Goal: Information Seeking & Learning: Check status

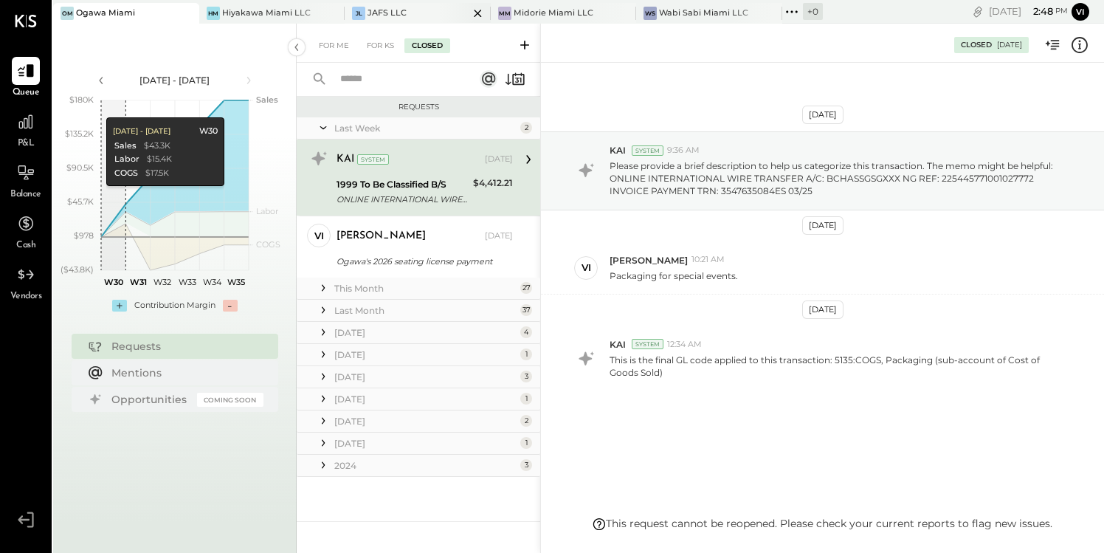
click at [395, 9] on div "JAFS LLC" at bounding box center [387, 13] width 39 height 12
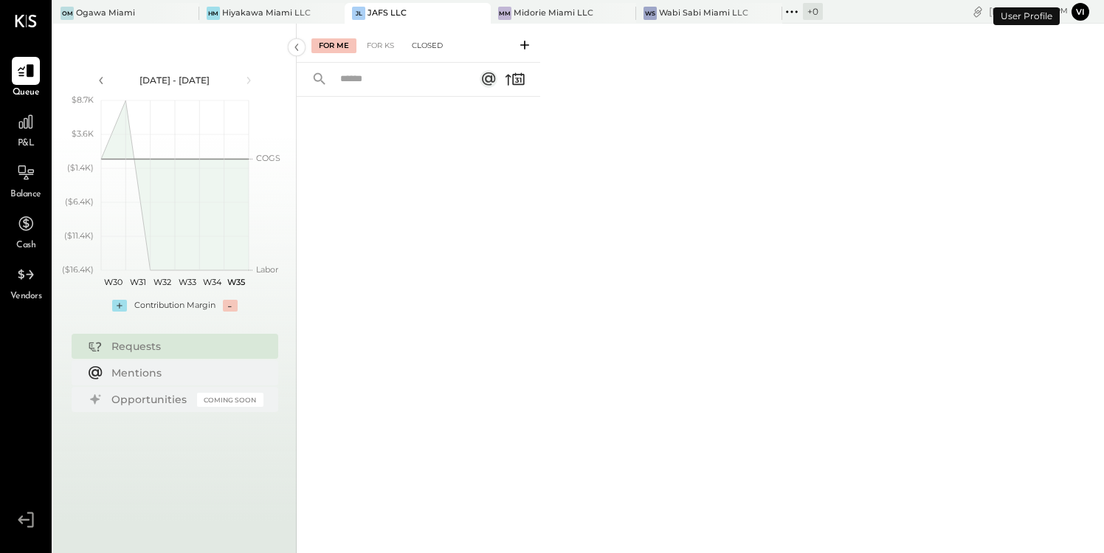
click at [425, 44] on div "Closed" at bounding box center [427, 45] width 46 height 15
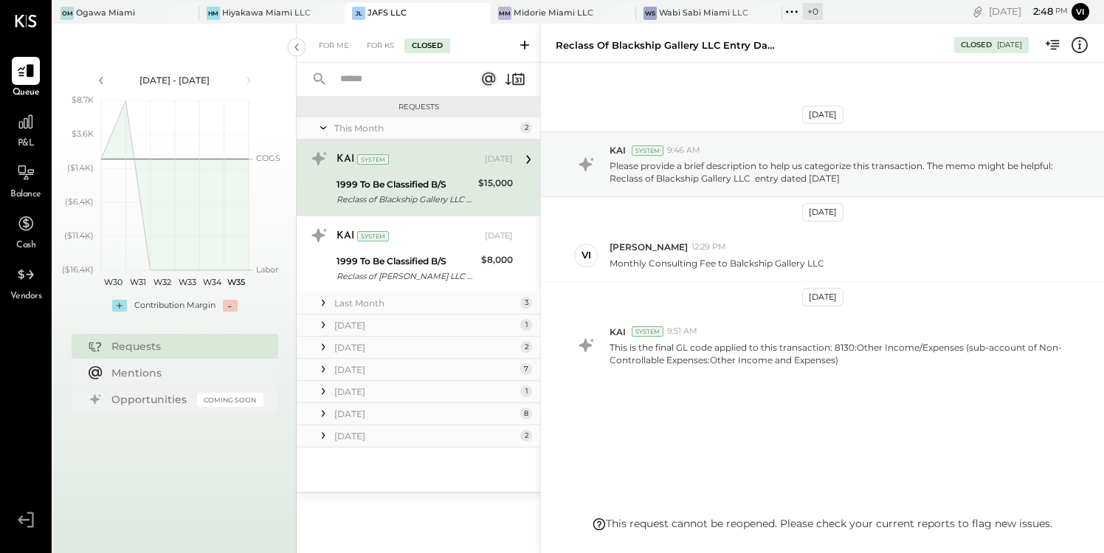
click at [385, 369] on div "[DATE]" at bounding box center [425, 369] width 182 height 13
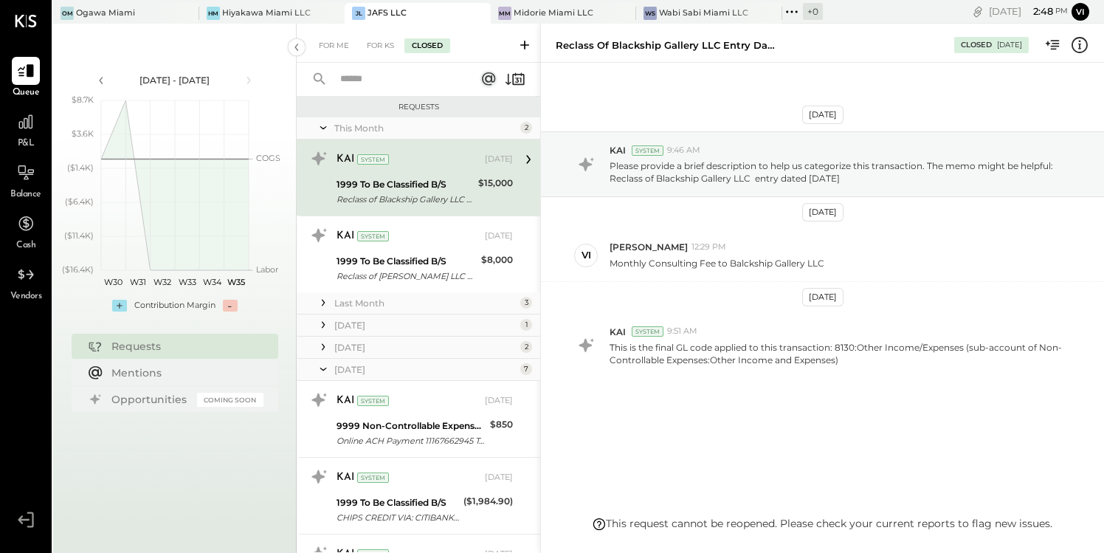
click at [382, 365] on div "[DATE]" at bounding box center [425, 369] width 182 height 13
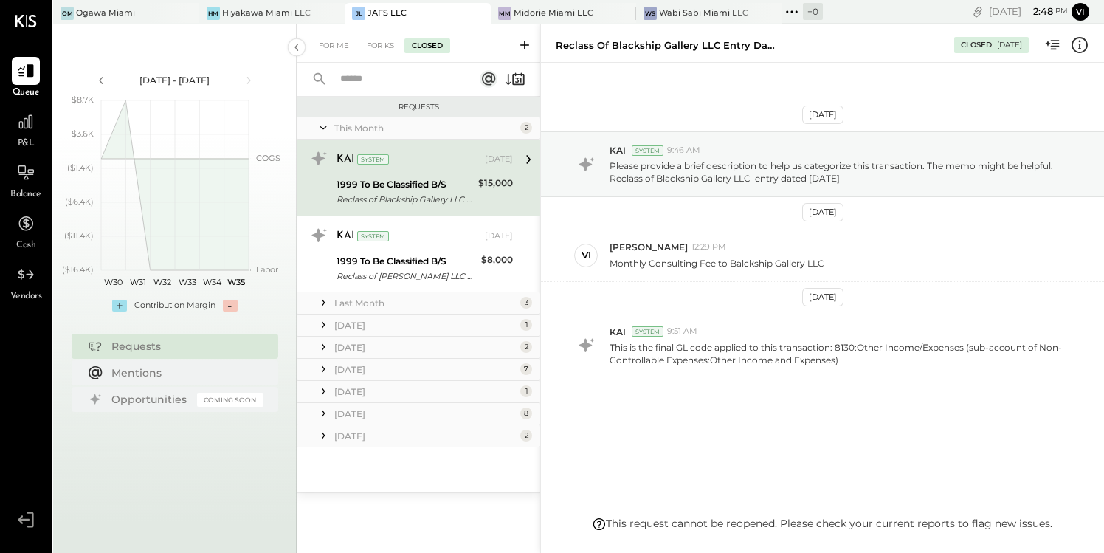
click at [371, 346] on div "[DATE]" at bounding box center [425, 347] width 182 height 13
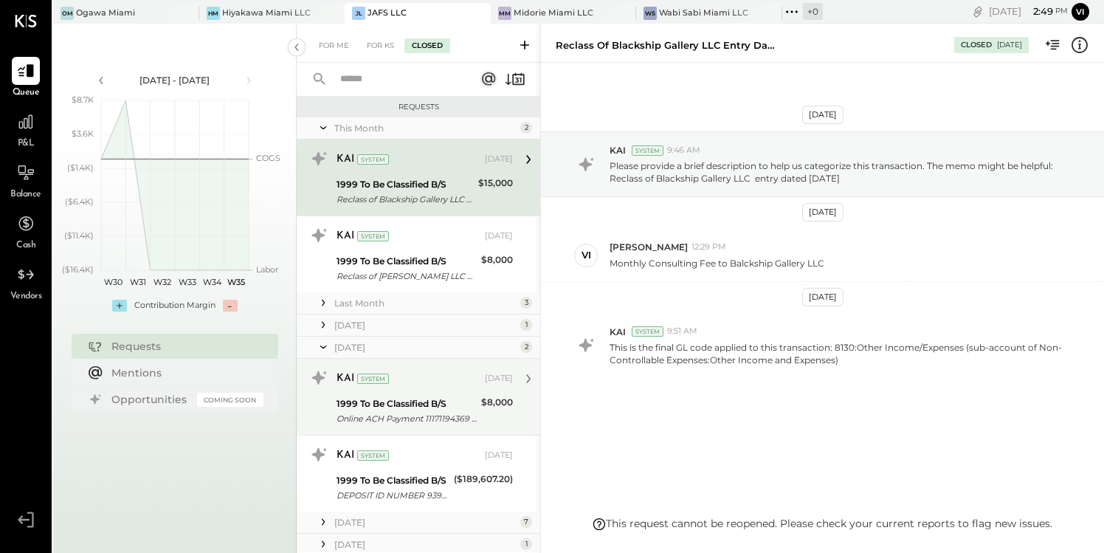
click at [423, 407] on div "1999 To Be Classified B/S" at bounding box center [407, 403] width 140 height 15
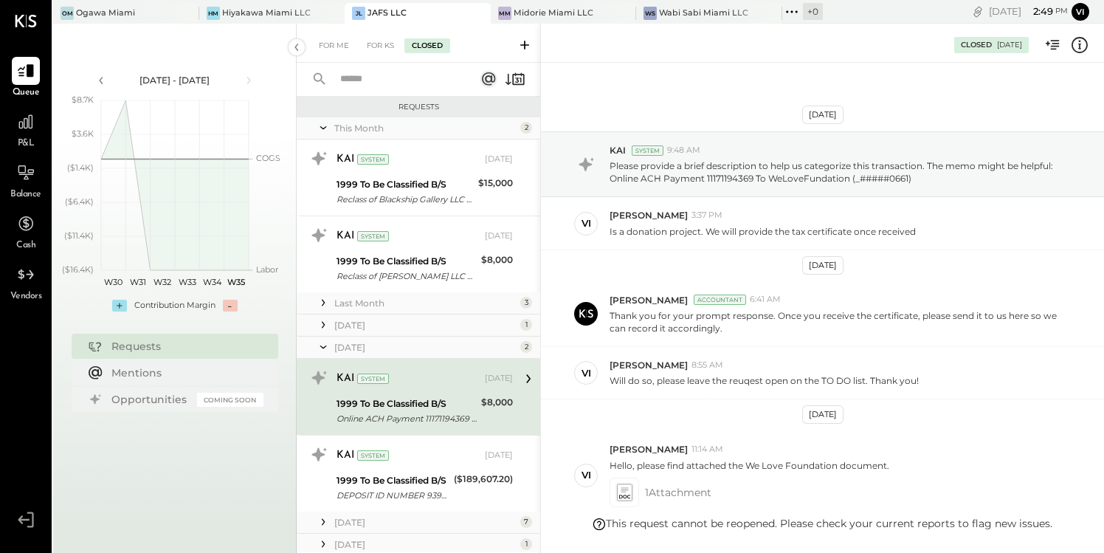
scroll to position [198, 0]
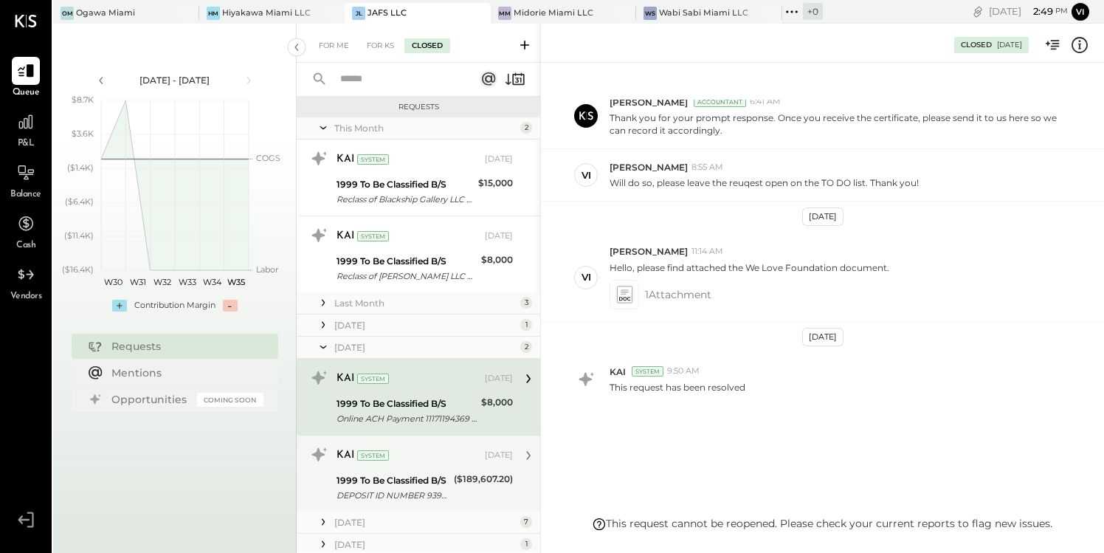
click at [455, 473] on div "($189,607.20)" at bounding box center [483, 479] width 59 height 15
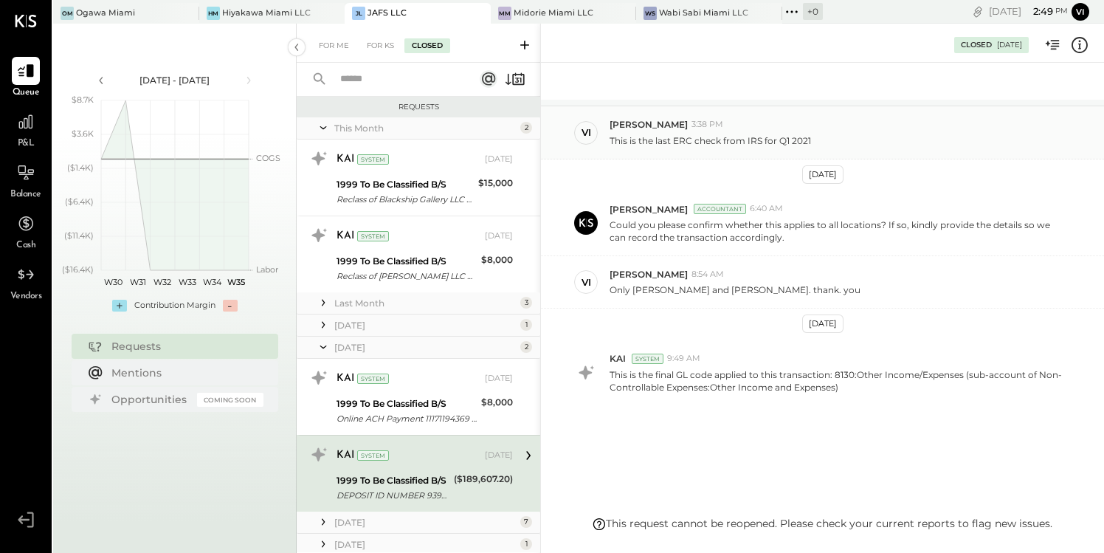
click at [587, 133] on div "vi" at bounding box center [587, 132] width 10 height 14
click at [713, 142] on p "This is the last ERC check from IRS for Q1 2021" at bounding box center [711, 140] width 202 height 13
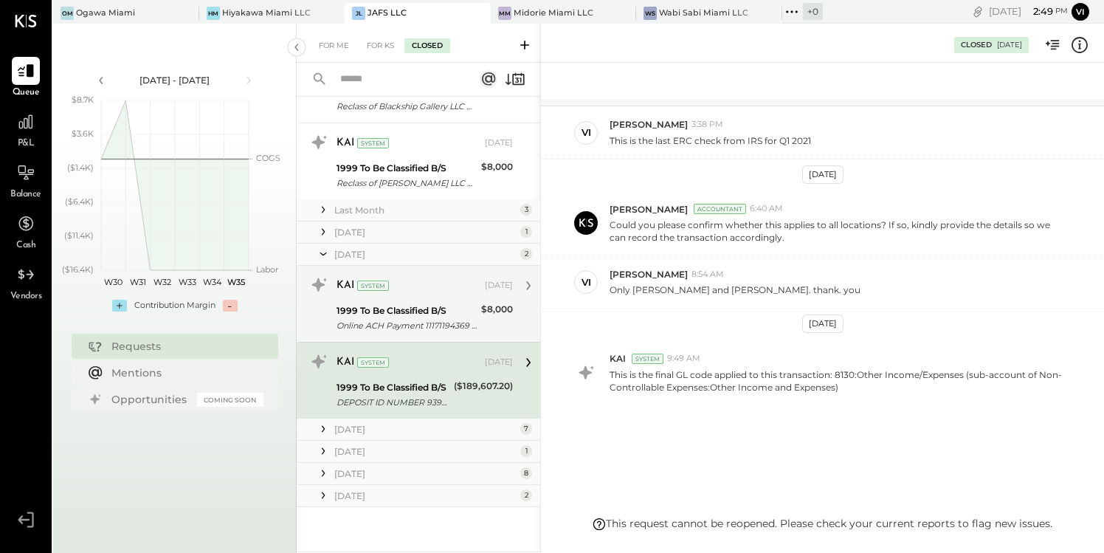
scroll to position [89, 0]
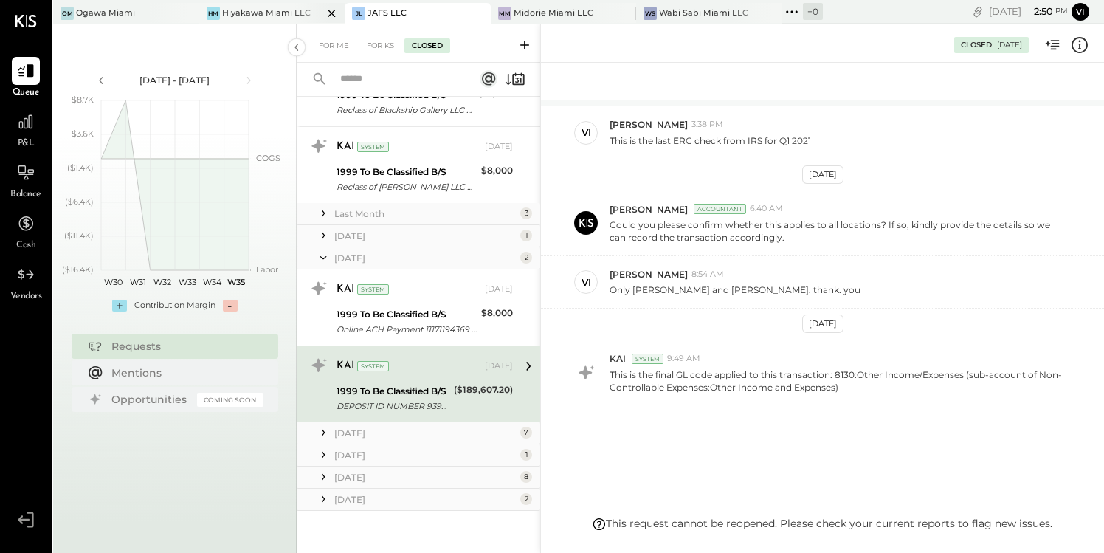
click at [246, 7] on div "HM Hiyakawa Miami LLC" at bounding box center [261, 13] width 124 height 13
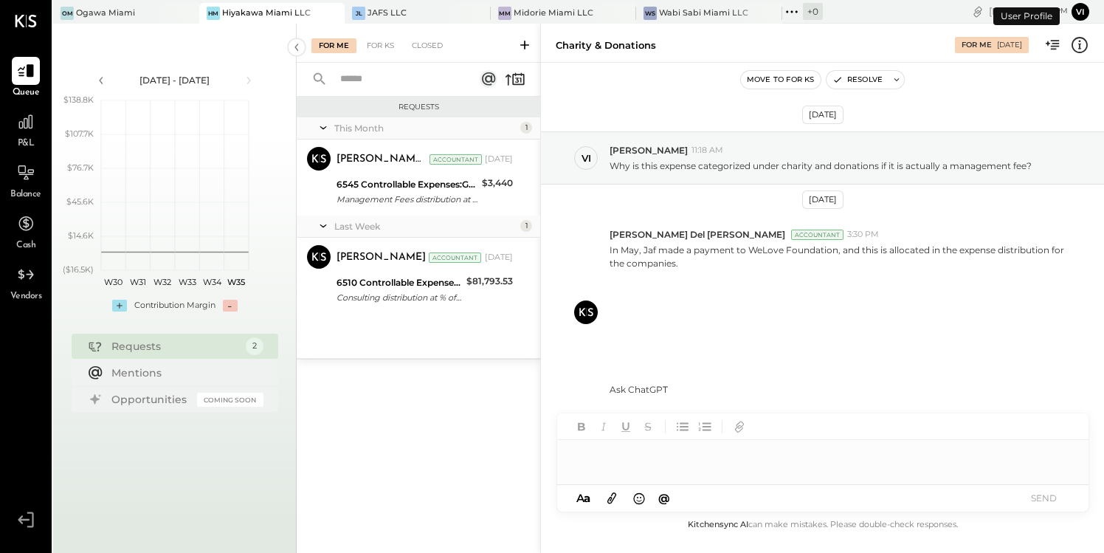
scroll to position [2, 0]
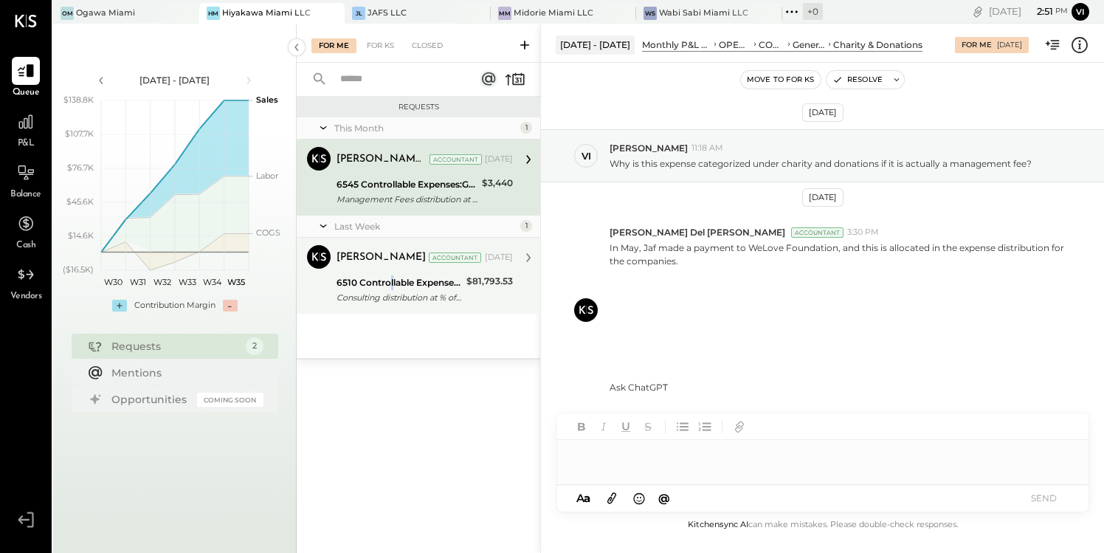
click at [391, 282] on div "6510 Controllable Expenses:General & Administrative Expenses:Consulting" at bounding box center [399, 282] width 125 height 15
